Goal: Book appointment/travel/reservation

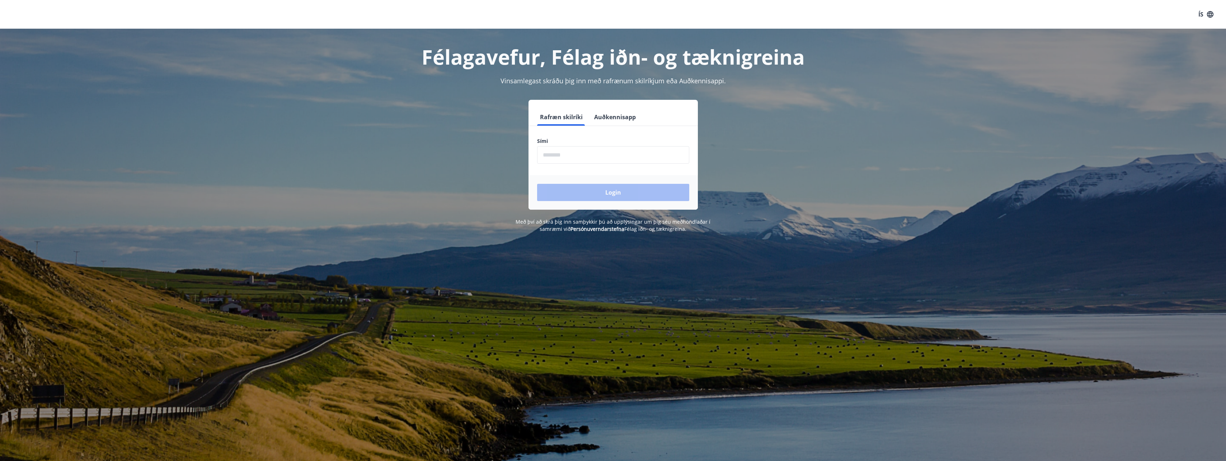
click at [597, 160] on input "phone" at bounding box center [613, 155] width 152 height 18
type input "********"
click at [633, 195] on button "Login" at bounding box center [613, 192] width 152 height 17
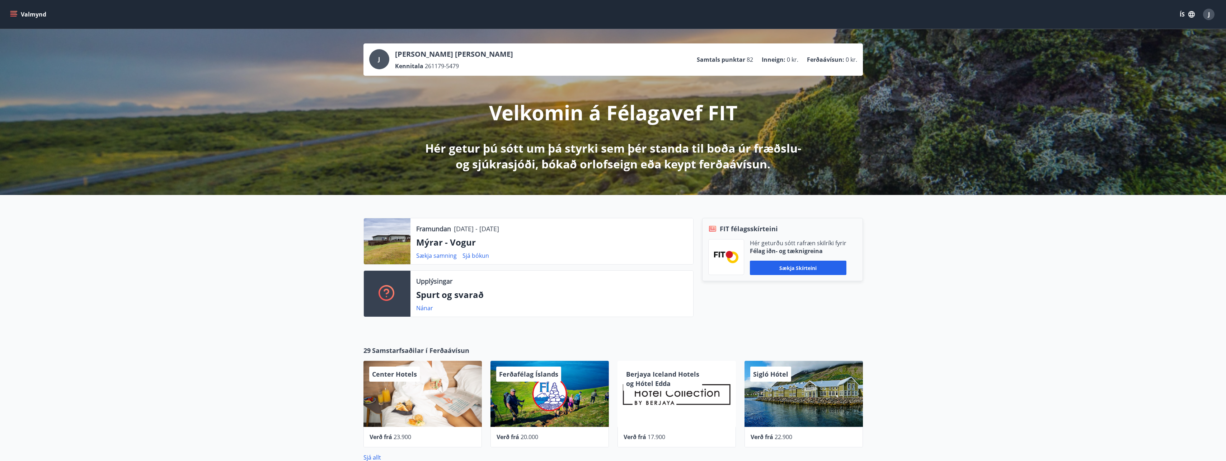
click at [15, 9] on button "Valmynd" at bounding box center [29, 14] width 41 height 13
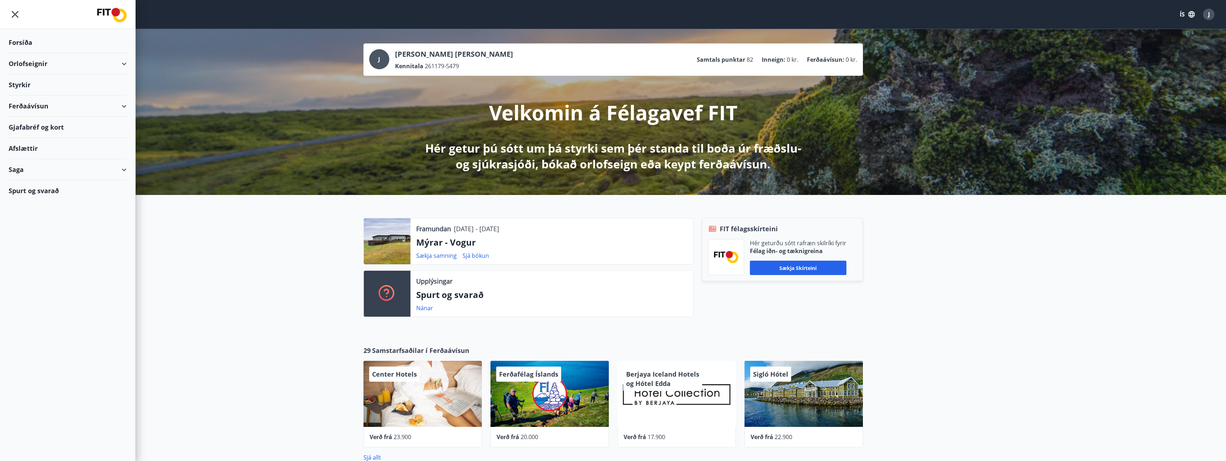
click at [34, 62] on div "Orlofseignir" at bounding box center [68, 63] width 118 height 21
click at [29, 84] on div "Framboð" at bounding box center [67, 81] width 107 height 15
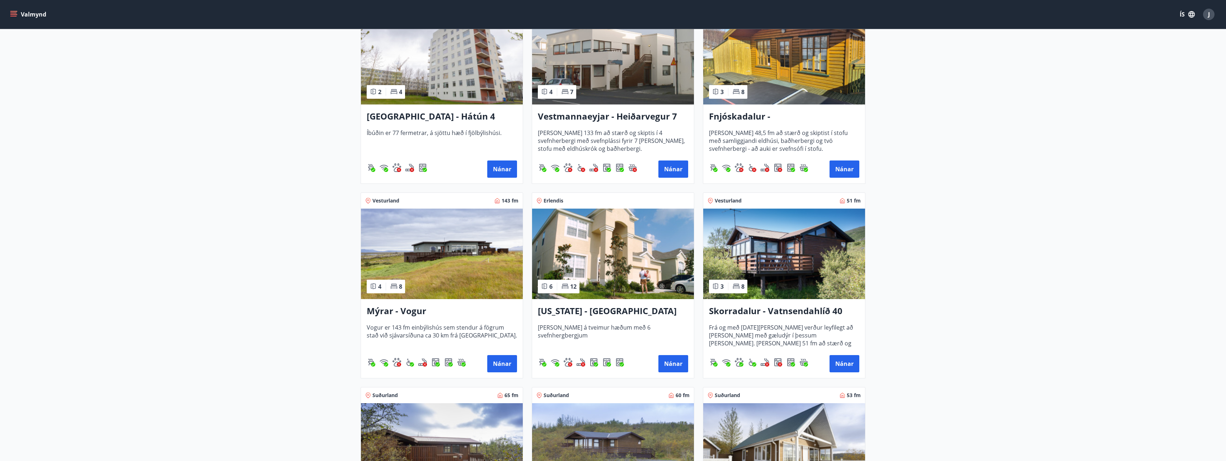
scroll to position [790, 0]
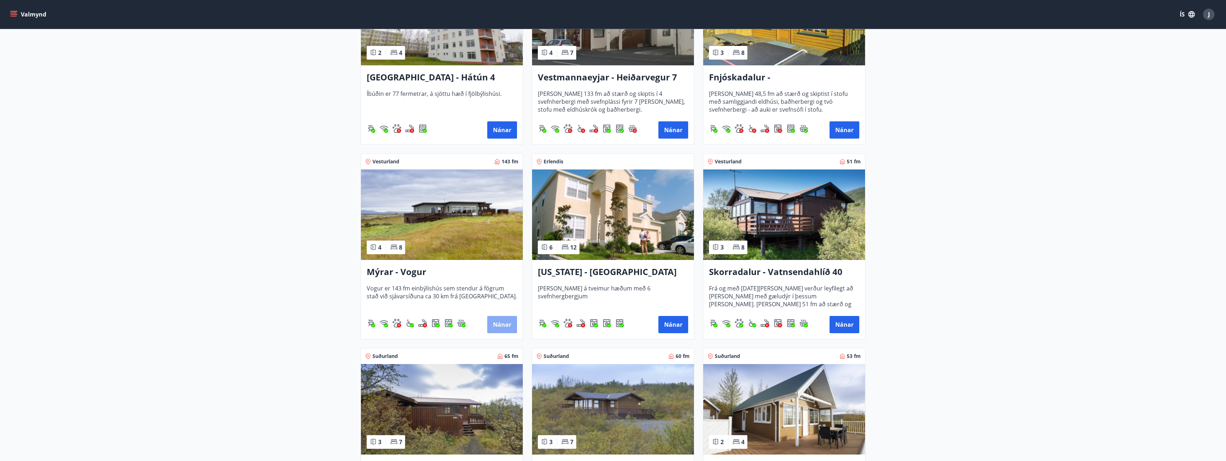
click at [498, 324] on button "Nánar" at bounding box center [502, 324] width 30 height 17
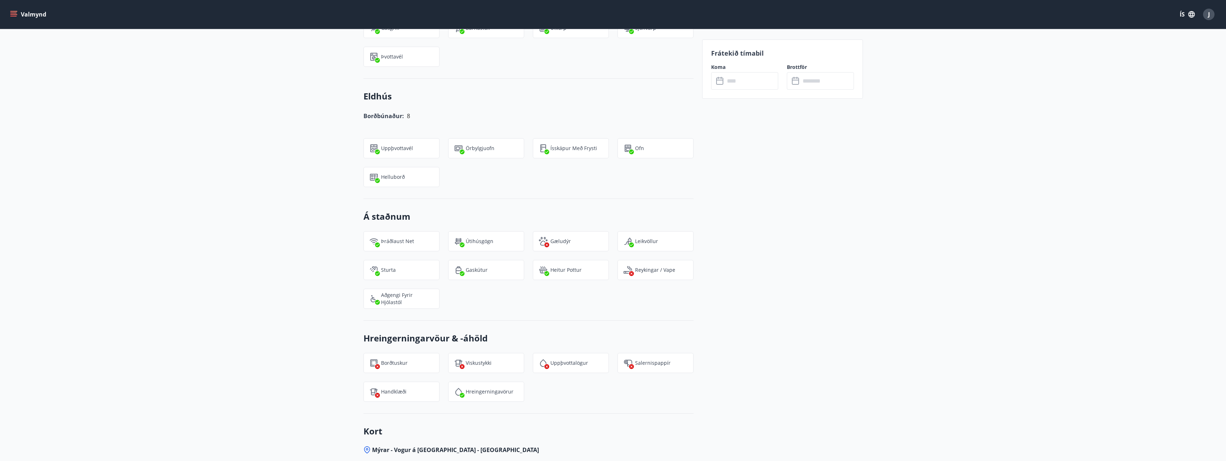
scroll to position [826, 0]
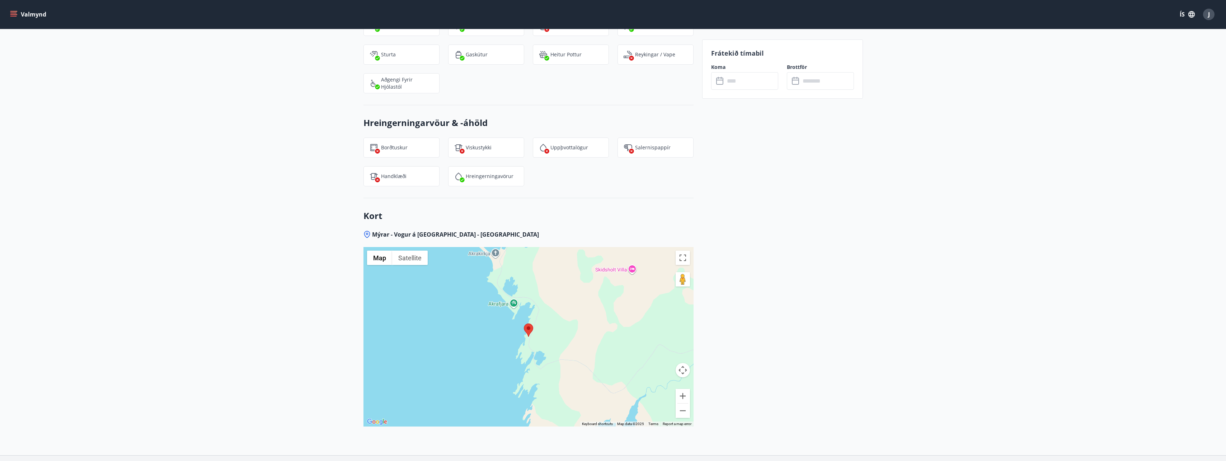
click at [497, 336] on div at bounding box center [529, 336] width 330 height 179
click at [682, 257] on button "Toggle fullscreen view" at bounding box center [683, 258] width 14 height 14
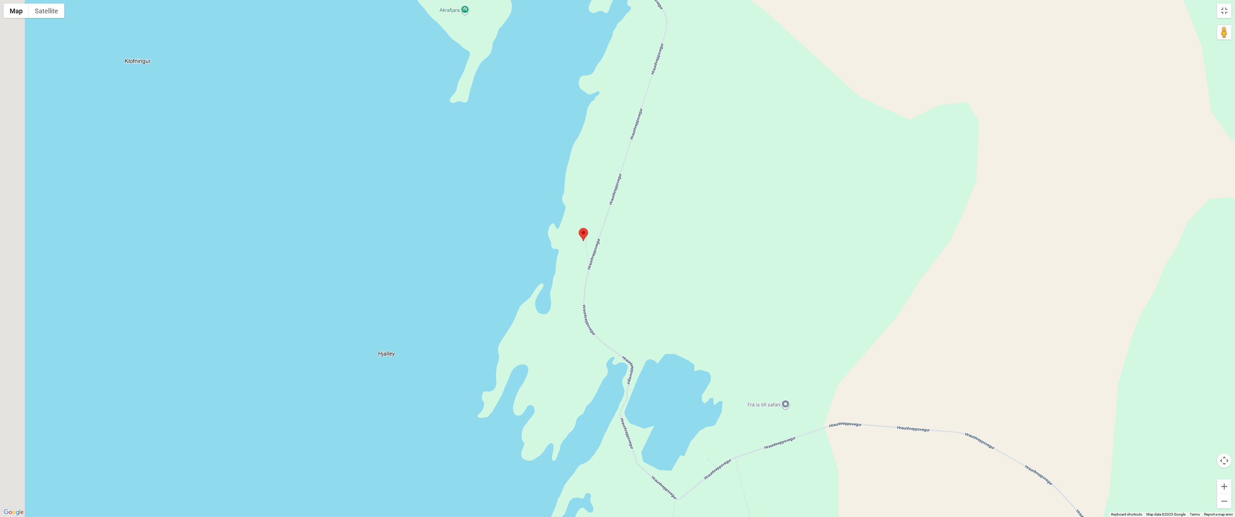
drag, startPoint x: 459, startPoint y: 223, endPoint x: 663, endPoint y: 285, distance: 213.9
click at [663, 285] on div at bounding box center [617, 258] width 1235 height 517
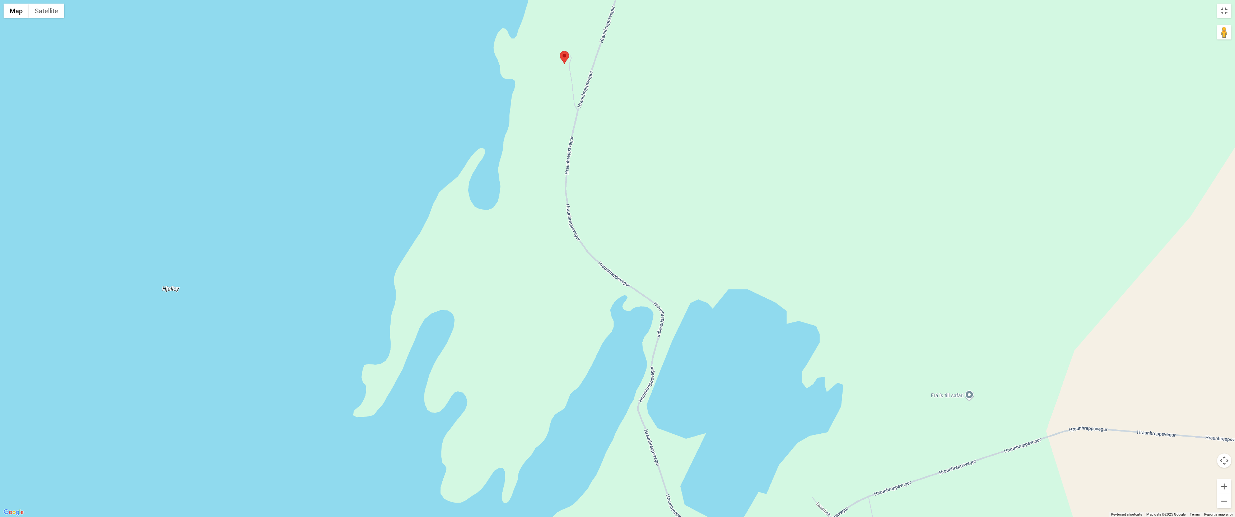
drag, startPoint x: 625, startPoint y: 315, endPoint x: 639, endPoint y: 158, distance: 157.5
click at [639, 158] on div at bounding box center [617, 258] width 1235 height 517
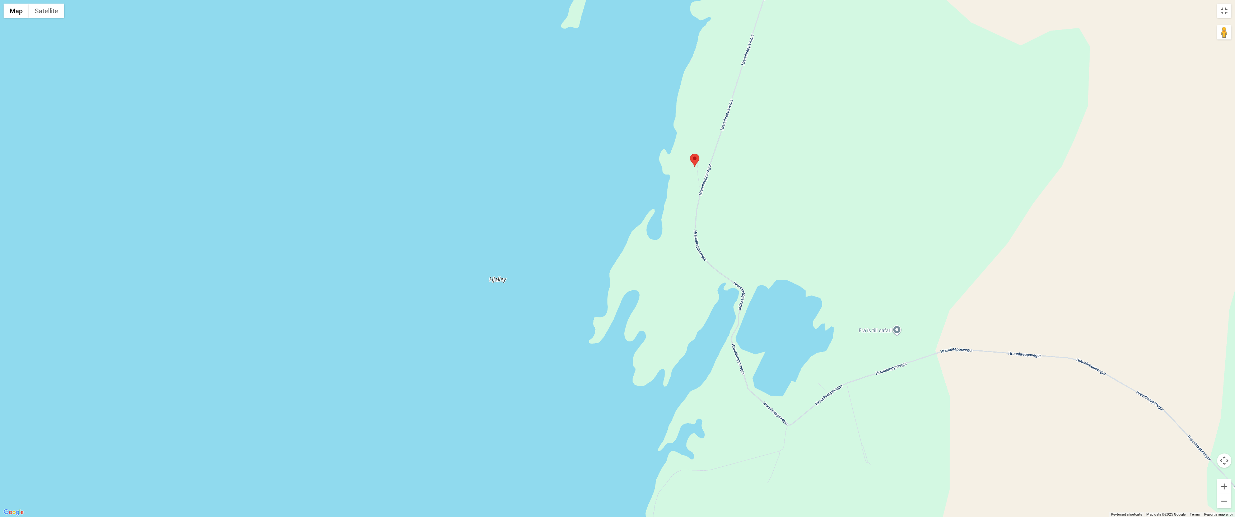
drag, startPoint x: 669, startPoint y: 166, endPoint x: 770, endPoint y: 251, distance: 131.2
click at [770, 251] on div at bounding box center [617, 258] width 1235 height 517
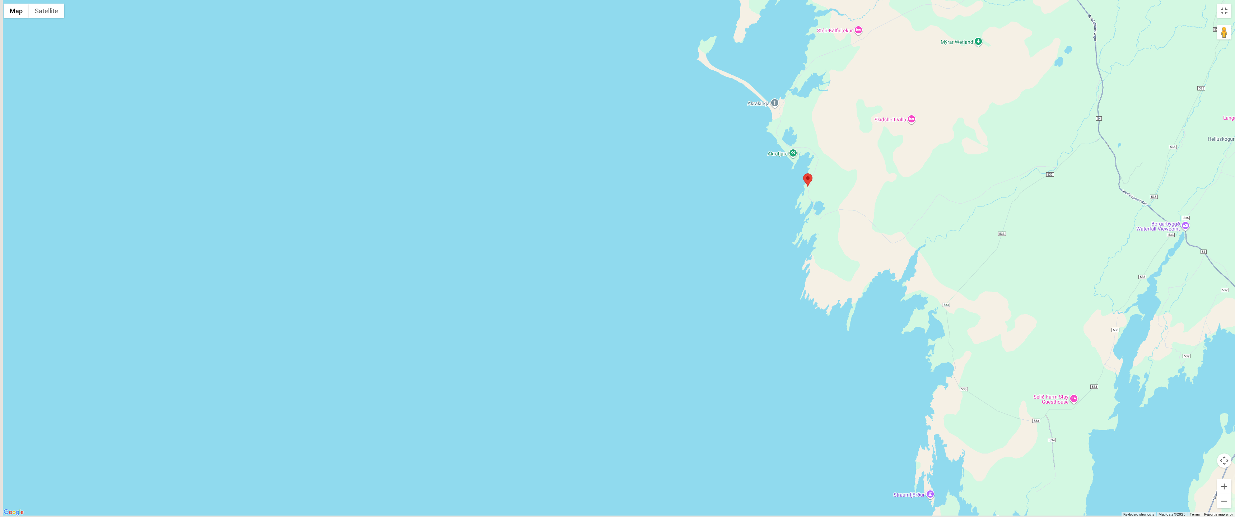
drag, startPoint x: 859, startPoint y: 337, endPoint x: 915, endPoint y: 279, distance: 80.2
click at [915, 279] on div at bounding box center [617, 258] width 1235 height 517
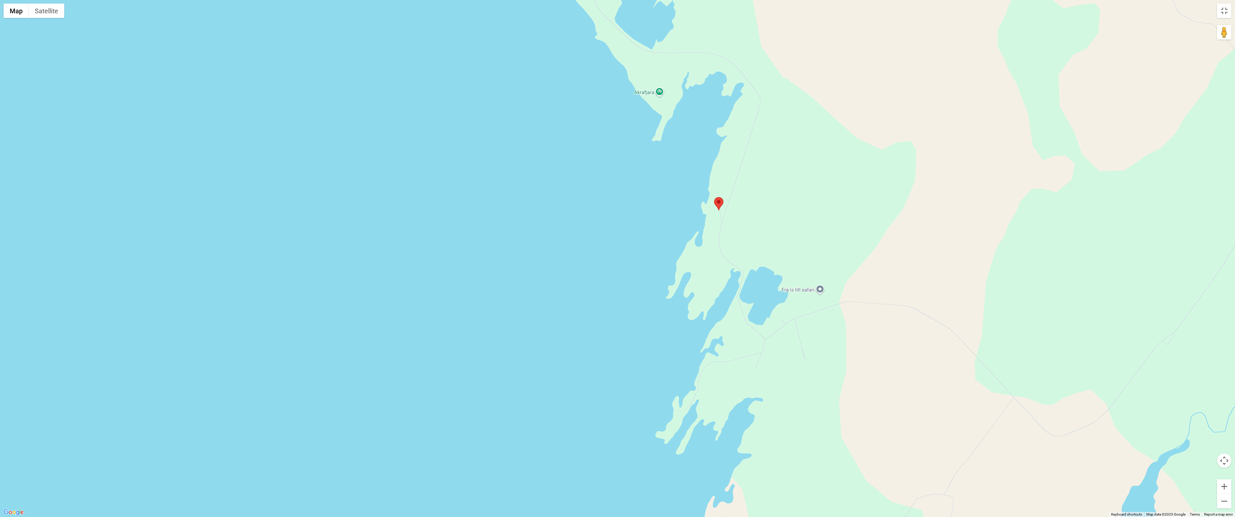
drag, startPoint x: 849, startPoint y: 215, endPoint x: 898, endPoint y: 439, distance: 229.0
click at [898, 439] on div at bounding box center [617, 258] width 1235 height 517
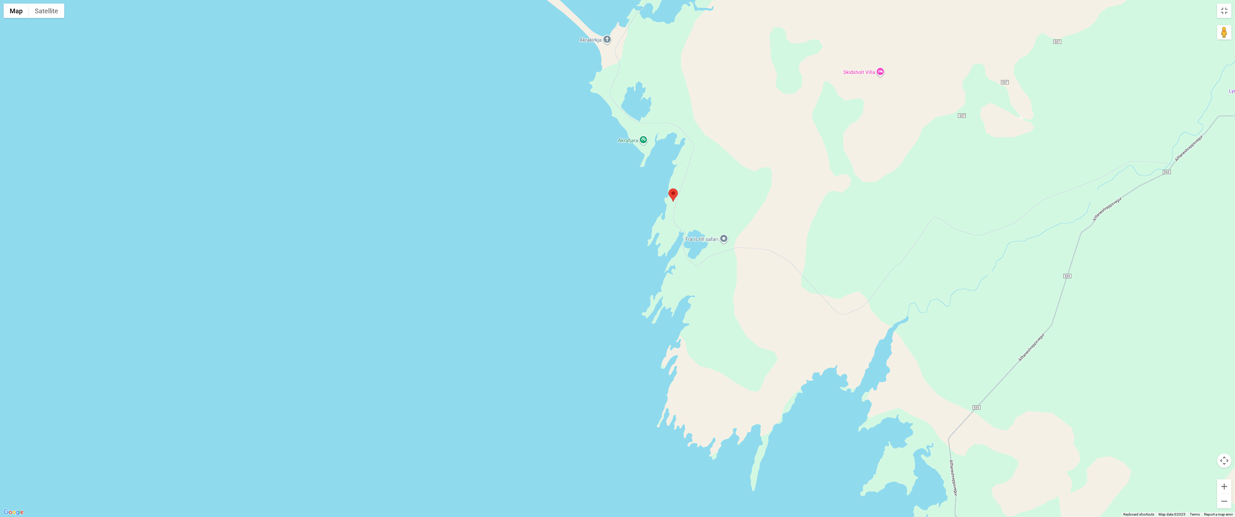
drag, startPoint x: 859, startPoint y: 379, endPoint x: 794, endPoint y: 314, distance: 92.1
click at [794, 314] on div at bounding box center [617, 258] width 1235 height 517
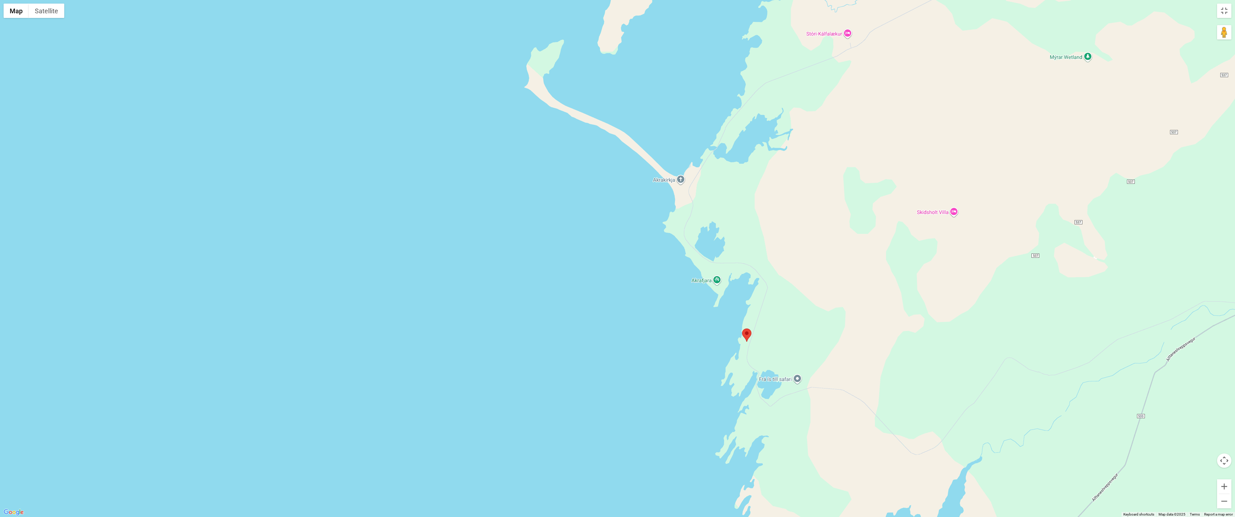
drag, startPoint x: 729, startPoint y: 148, endPoint x: 803, endPoint y: 289, distance: 158.8
click at [803, 289] on div at bounding box center [617, 258] width 1235 height 517
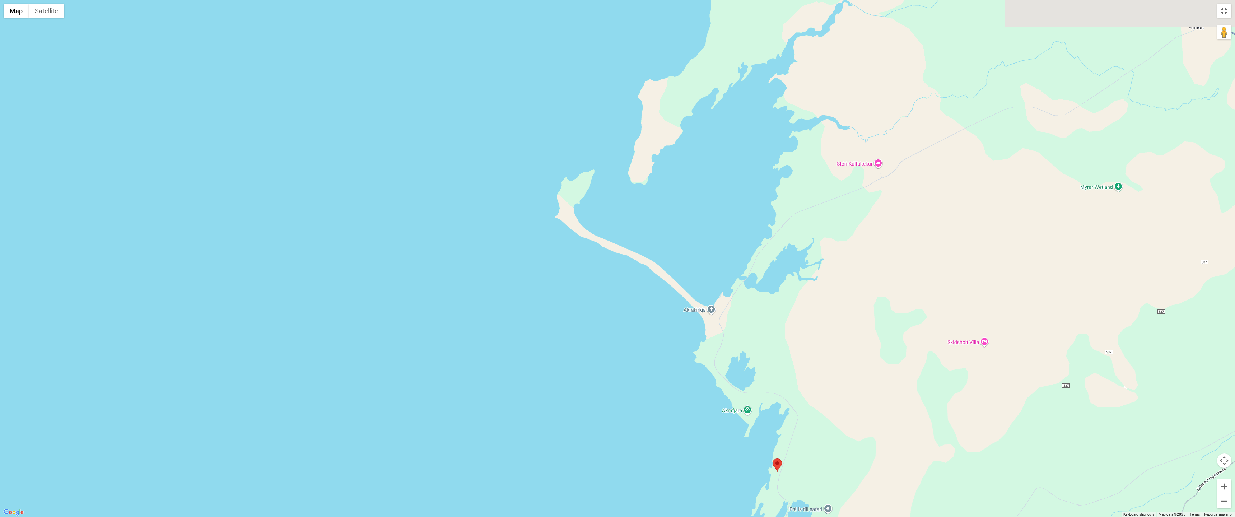
drag, startPoint x: 714, startPoint y: 211, endPoint x: 744, endPoint y: 335, distance: 128.0
click at [744, 335] on div at bounding box center [617, 258] width 1235 height 517
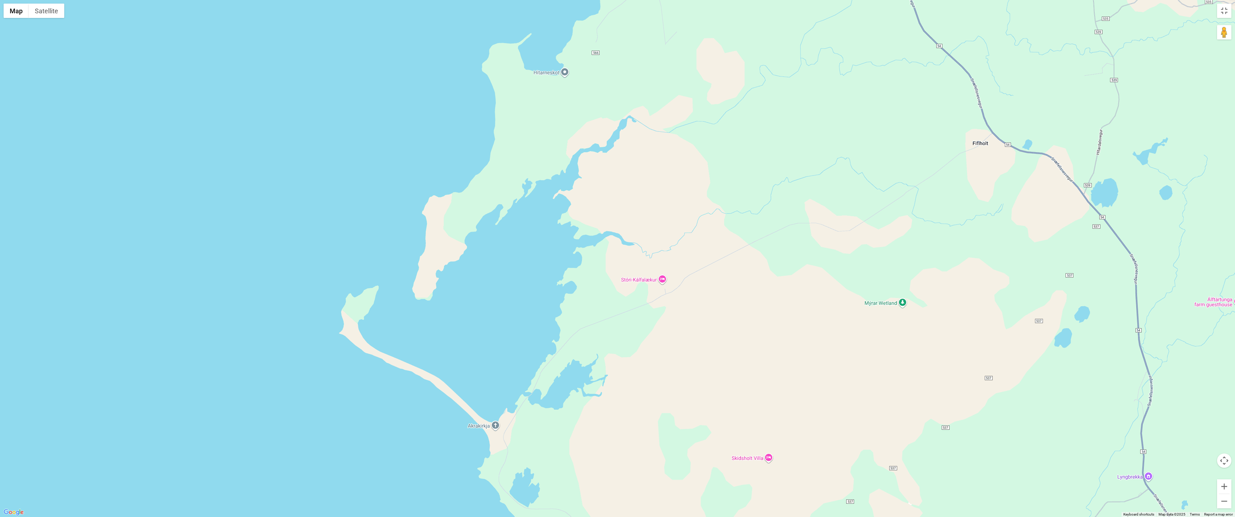
drag, startPoint x: 877, startPoint y: 242, endPoint x: 723, endPoint y: 327, distance: 176.6
click at [723, 327] on div at bounding box center [617, 258] width 1235 height 517
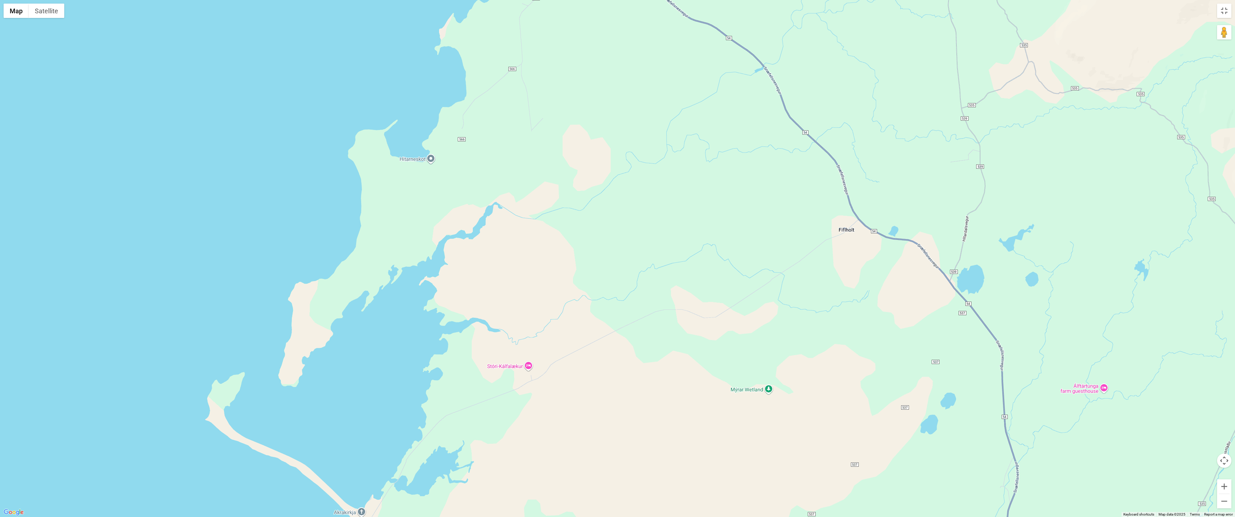
drag, startPoint x: 869, startPoint y: 260, endPoint x: 949, endPoint y: 160, distance: 127.2
click at [947, 162] on div at bounding box center [617, 258] width 1235 height 517
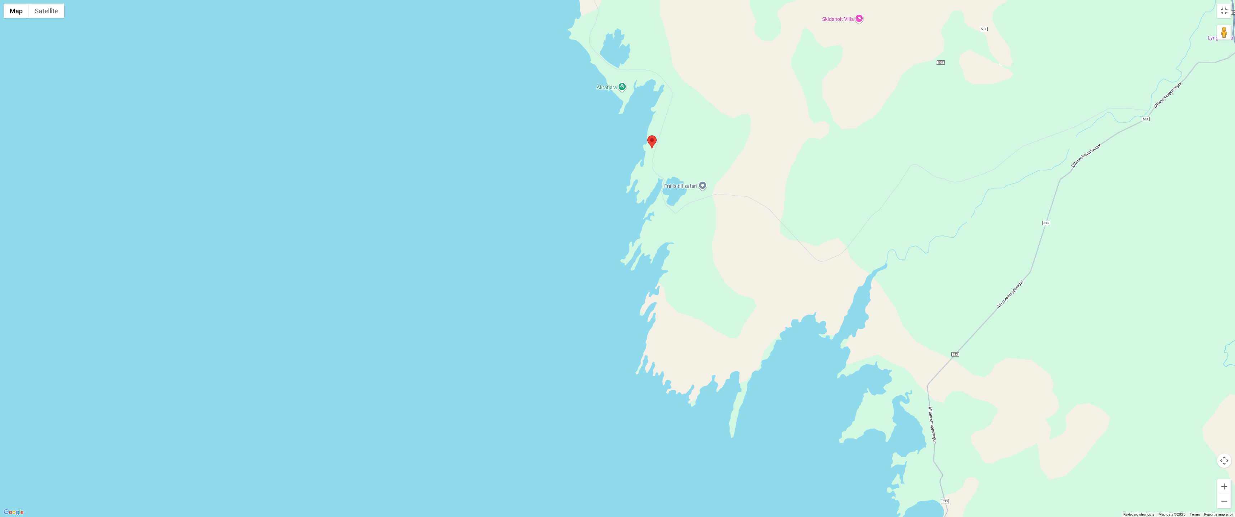
drag, startPoint x: 988, startPoint y: 271, endPoint x: 773, endPoint y: 122, distance: 261.6
click at [773, 122] on div at bounding box center [617, 258] width 1235 height 517
